Goal: Task Accomplishment & Management: Manage account settings

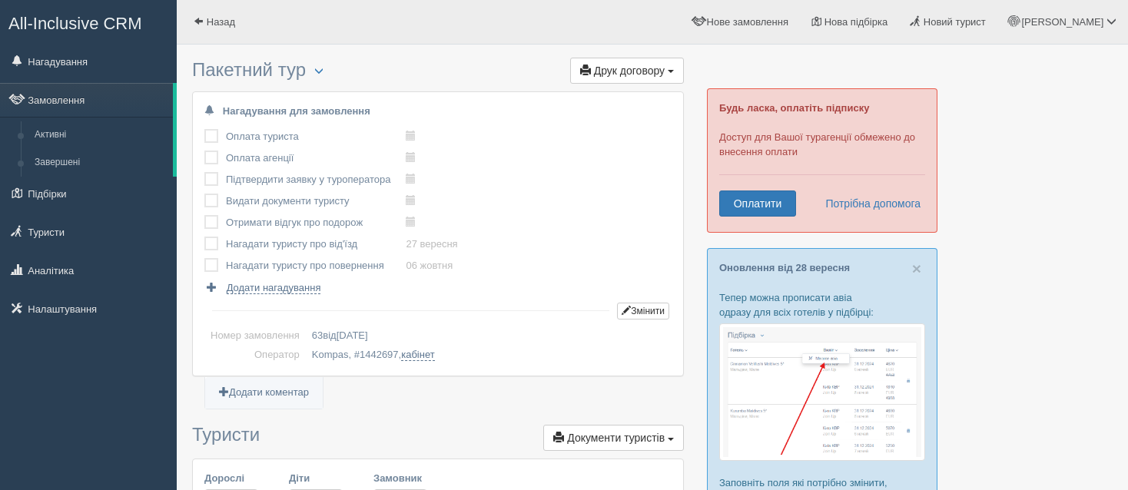
click at [247, 138] on td "Оплата туриста" at bounding box center [316, 137] width 180 height 22
click at [211, 143] on td at bounding box center [215, 137] width 22 height 22
click at [204, 129] on label at bounding box center [204, 129] width 0 height 0
click at [0, 0] on input "checkbox" at bounding box center [0, 0] width 0 height 0
click at [204, 151] on label at bounding box center [204, 151] width 0 height 0
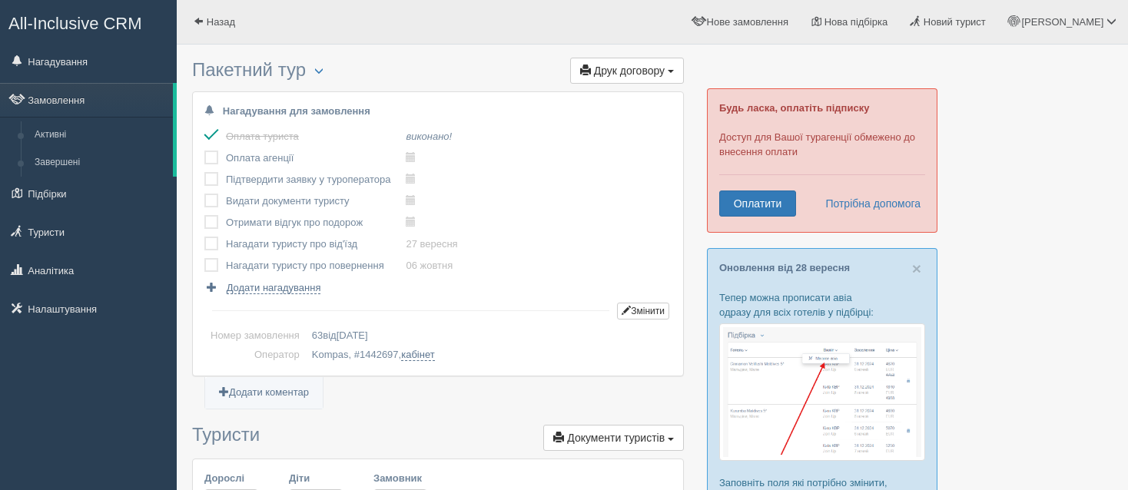
click at [0, 0] on input "checkbox" at bounding box center [0, 0] width 0 height 0
click at [204, 172] on label at bounding box center [204, 172] width 0 height 0
click at [0, 0] on input "checkbox" at bounding box center [0, 0] width 0 height 0
click at [204, 194] on label at bounding box center [204, 194] width 0 height 0
click at [0, 0] on input "checkbox" at bounding box center [0, 0] width 0 height 0
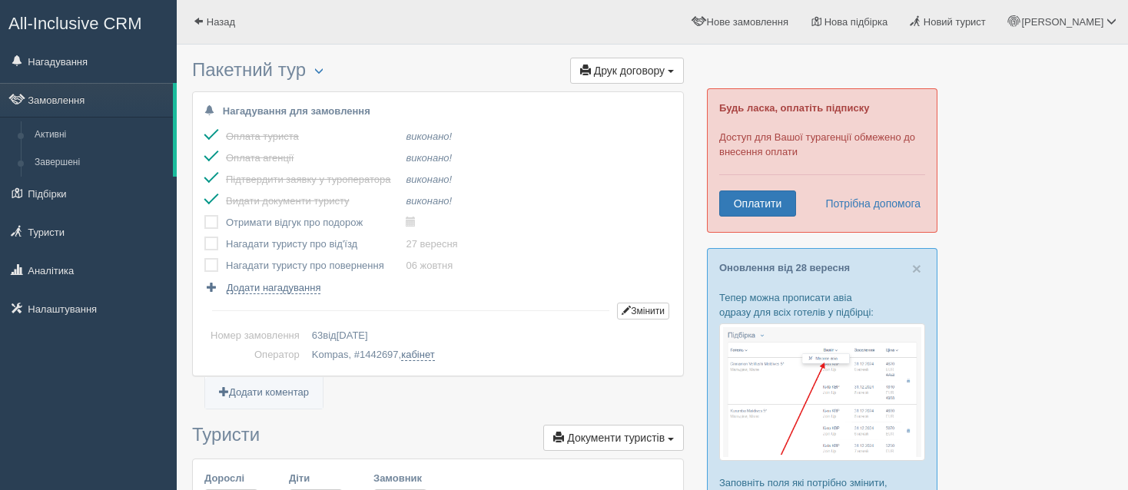
click at [204, 237] on label at bounding box center [204, 237] width 0 height 0
click at [0, 0] on input "checkbox" at bounding box center [0, 0] width 0 height 0
click at [410, 219] on span at bounding box center [411, 222] width 10 height 10
type input "[DATE] 20:15"
select select "20"
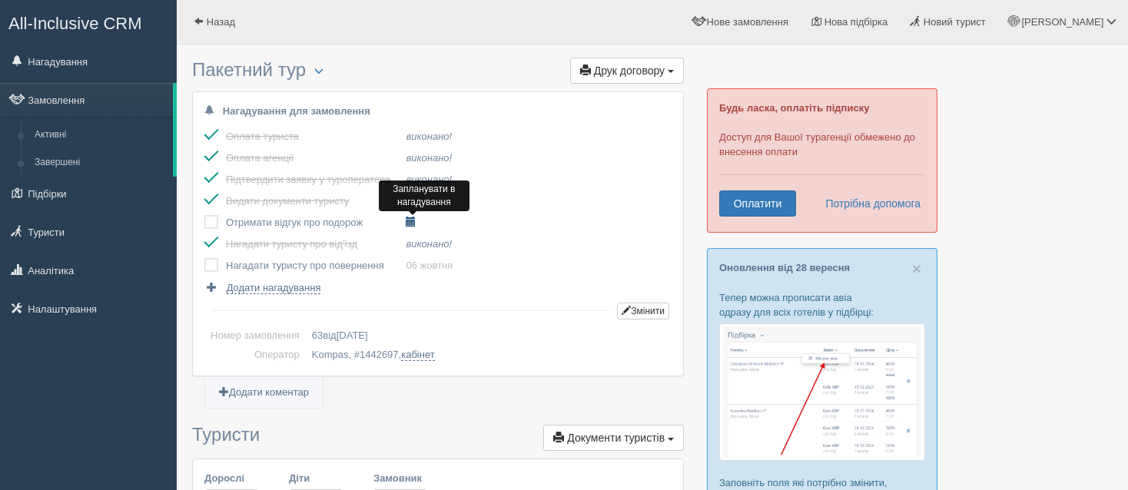
select select "15"
click at [410, 219] on span at bounding box center [411, 222] width 10 height 10
select select "20"
select select "15"
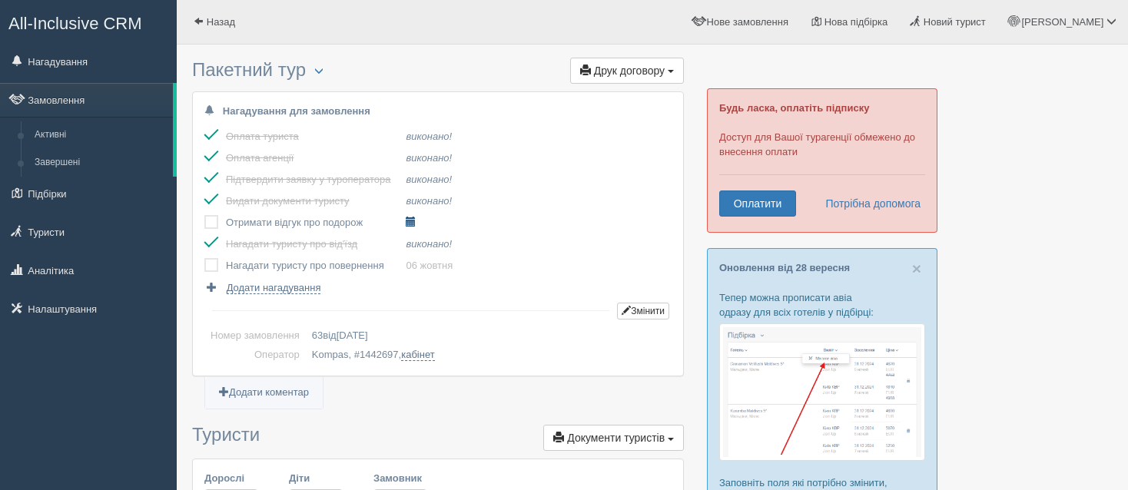
click at [411, 221] on span at bounding box center [411, 222] width 10 height 10
select select "20"
select select "15"
